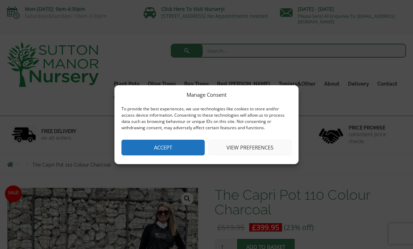
click at [261, 149] on button "View preferences" at bounding box center [249, 148] width 83 height 16
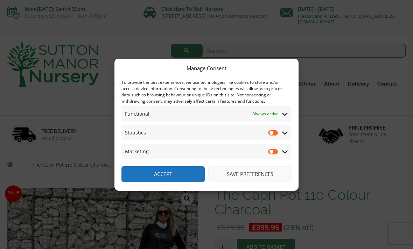
click at [287, 132] on icon at bounding box center [285, 133] width 6 height 3
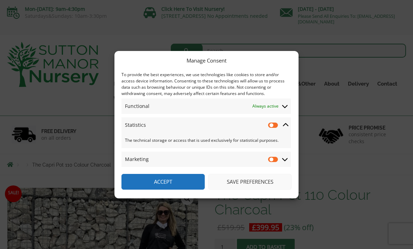
click at [275, 127] on input "Statistics" at bounding box center [273, 125] width 10 height 7
click at [275, 125] on input "Statistics" at bounding box center [273, 125] width 10 height 7
checkbox input "false"
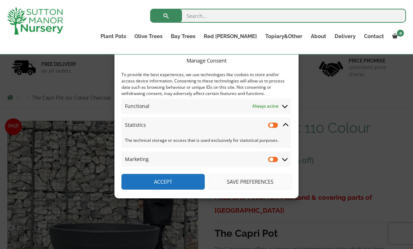
scroll to position [41, 0]
click at [247, 190] on button "Save preferences" at bounding box center [249, 182] width 83 height 16
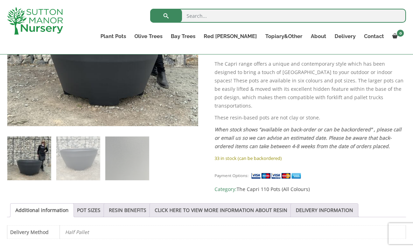
scroll to position [228, 0]
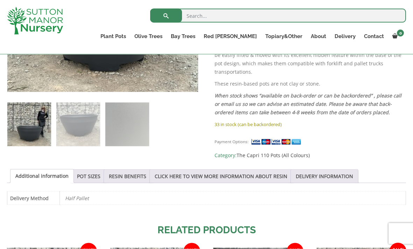
click at [91, 171] on link "POT SIZES" at bounding box center [88, 176] width 23 height 13
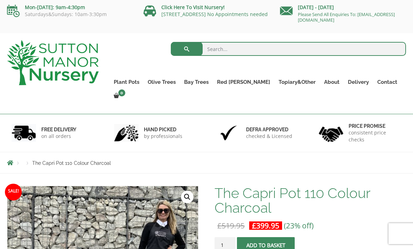
scroll to position [0, 0]
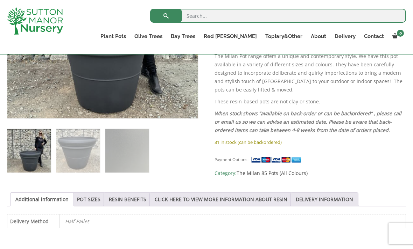
scroll to position [245, 0]
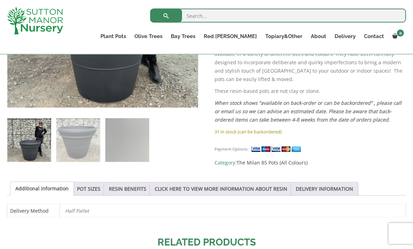
click at [96, 185] on link "POT SIZES" at bounding box center [88, 189] width 23 height 13
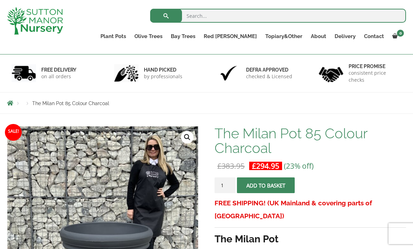
scroll to position [0, 0]
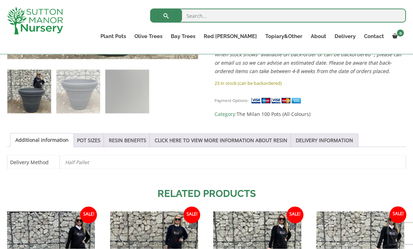
scroll to position [292, 0]
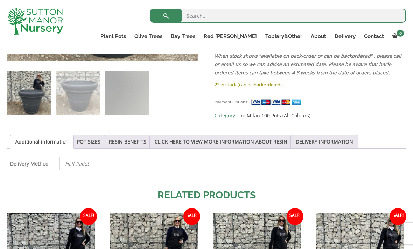
click at [95, 140] on link "POT SIZES" at bounding box center [88, 141] width 23 height 13
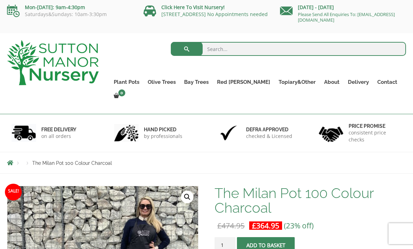
scroll to position [0, 0]
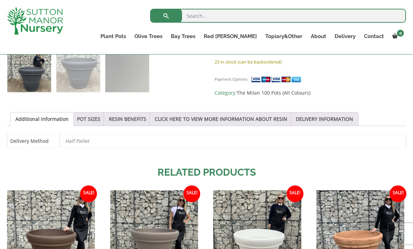
scroll to position [314, 0]
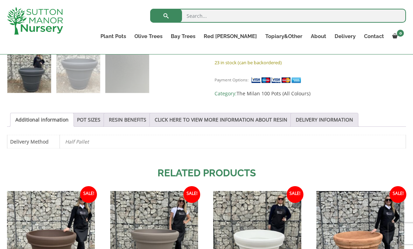
click at [90, 121] on link "POT SIZES" at bounding box center [88, 119] width 23 height 13
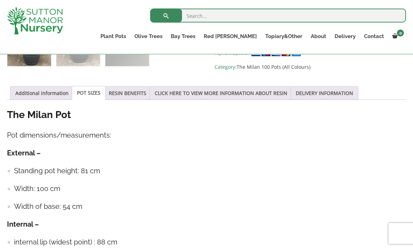
scroll to position [347, 0]
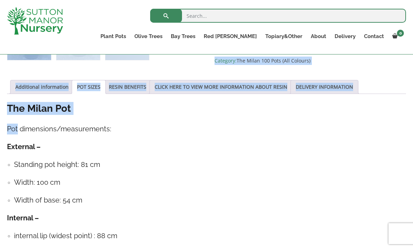
click at [347, 207] on div "The Milan Pot Pot dimensions/measurements: External – Standing pot height: 81 c…" at bounding box center [206, 184] width 399 height 164
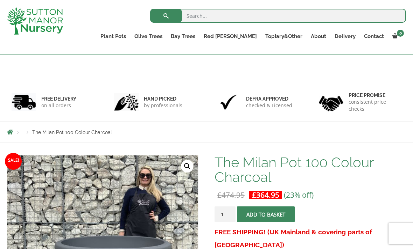
scroll to position [0, 0]
